Goal: Leave review/rating

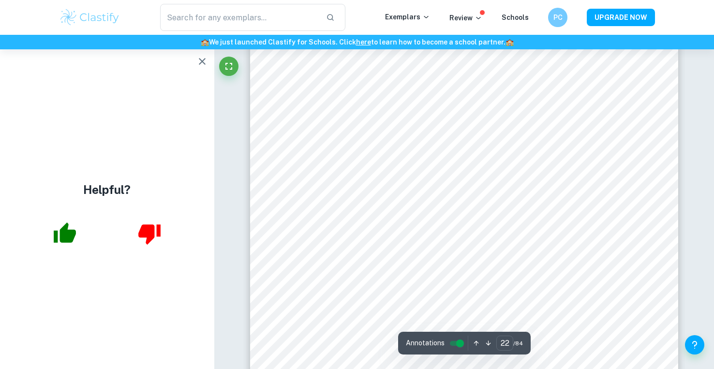
scroll to position [13203, 0]
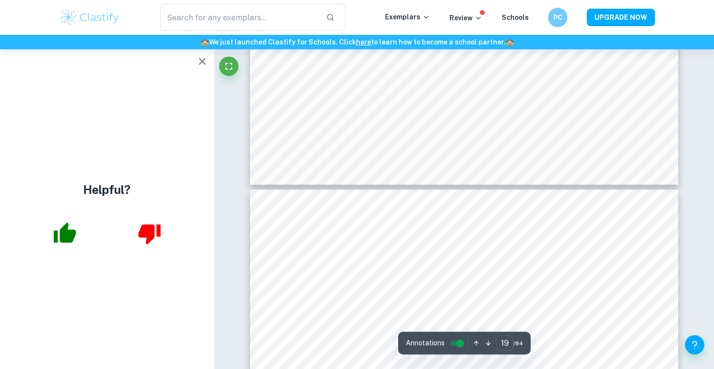
type input "18"
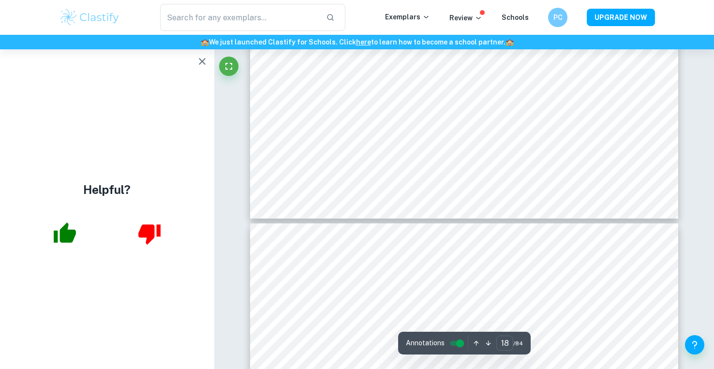
scroll to position [11108, 0]
